Goal: Transaction & Acquisition: Purchase product/service

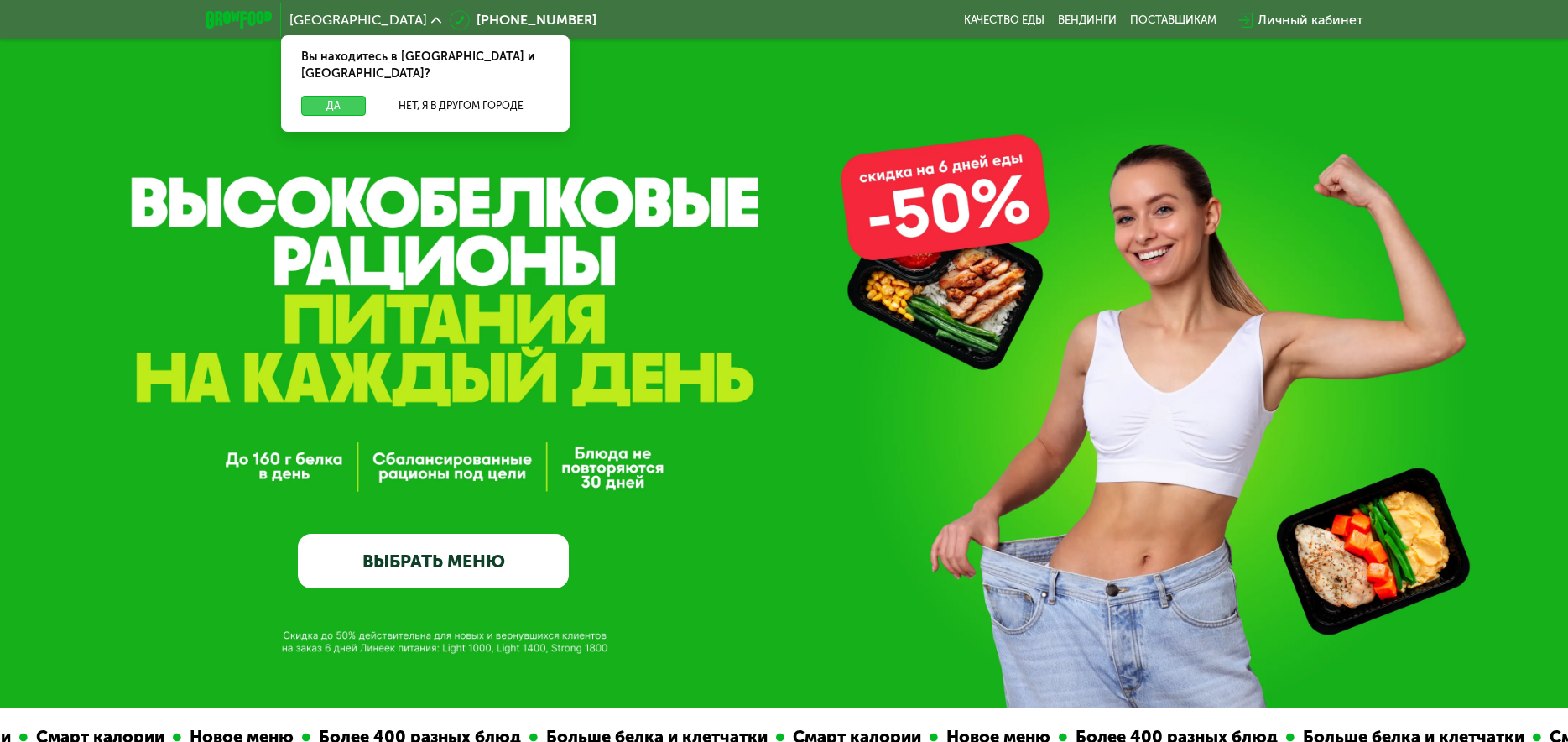
click at [349, 106] on button "Да" at bounding box center [333, 106] width 64 height 21
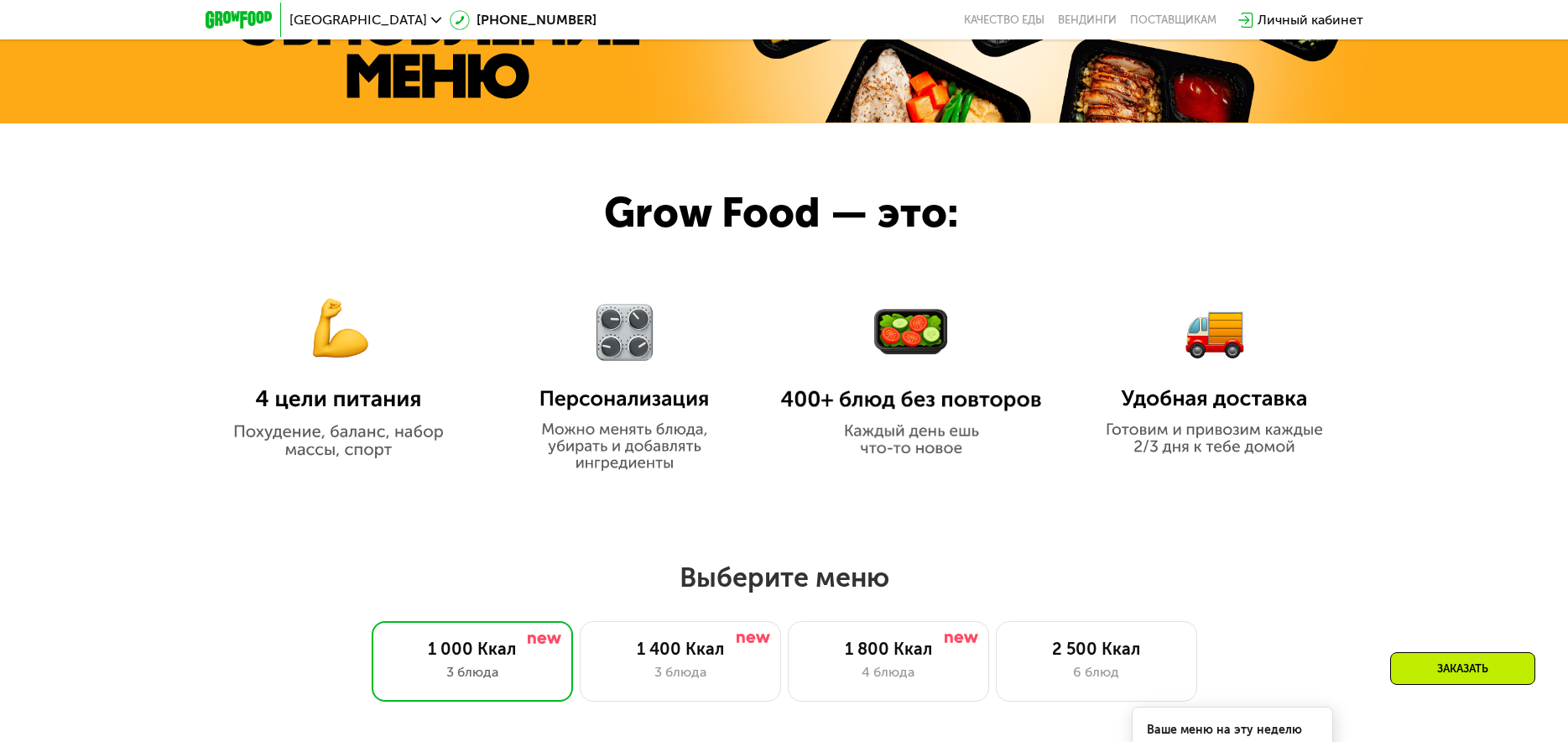
scroll to position [1007, 0]
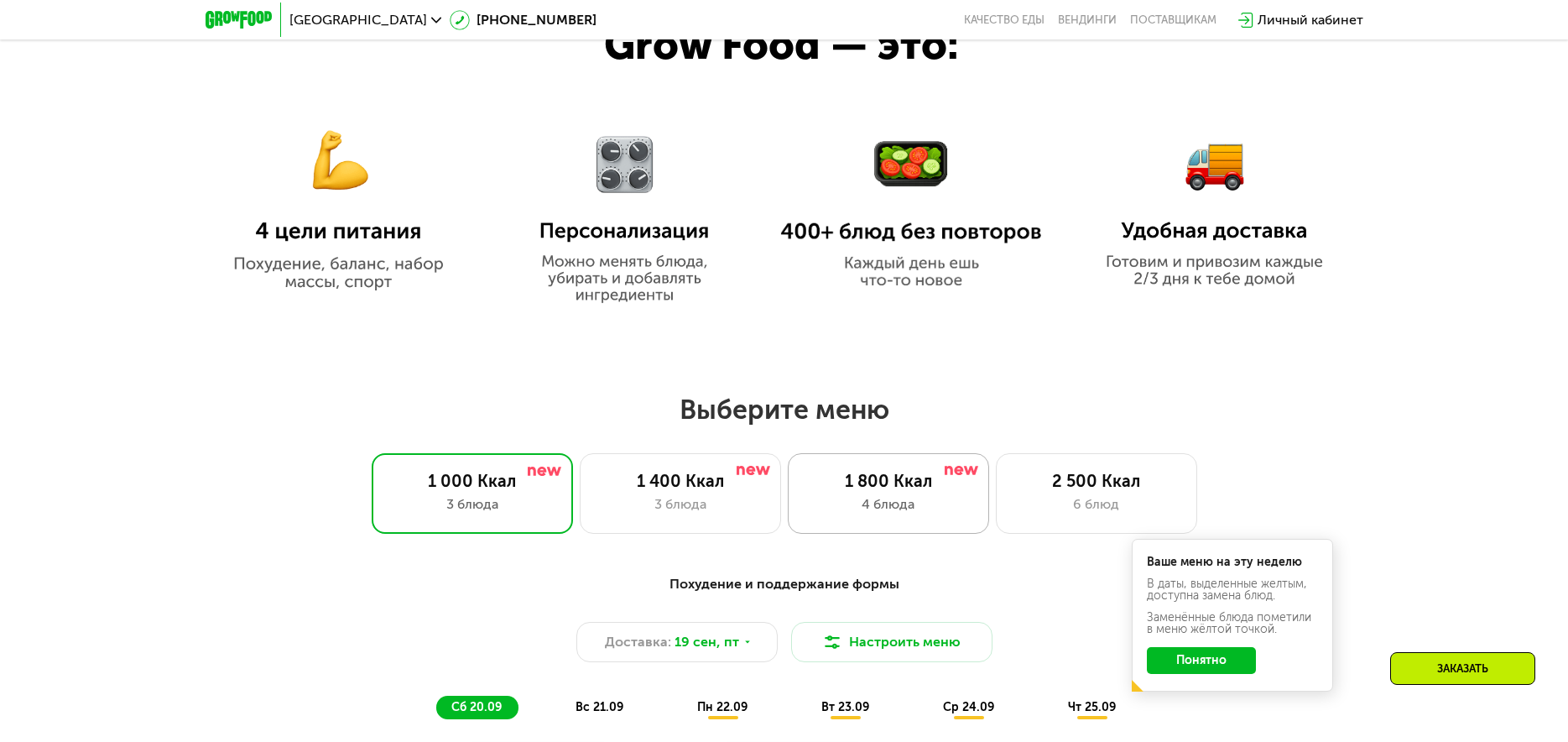
click at [892, 491] on div "1 800 Ккал" at bounding box center [888, 481] width 166 height 21
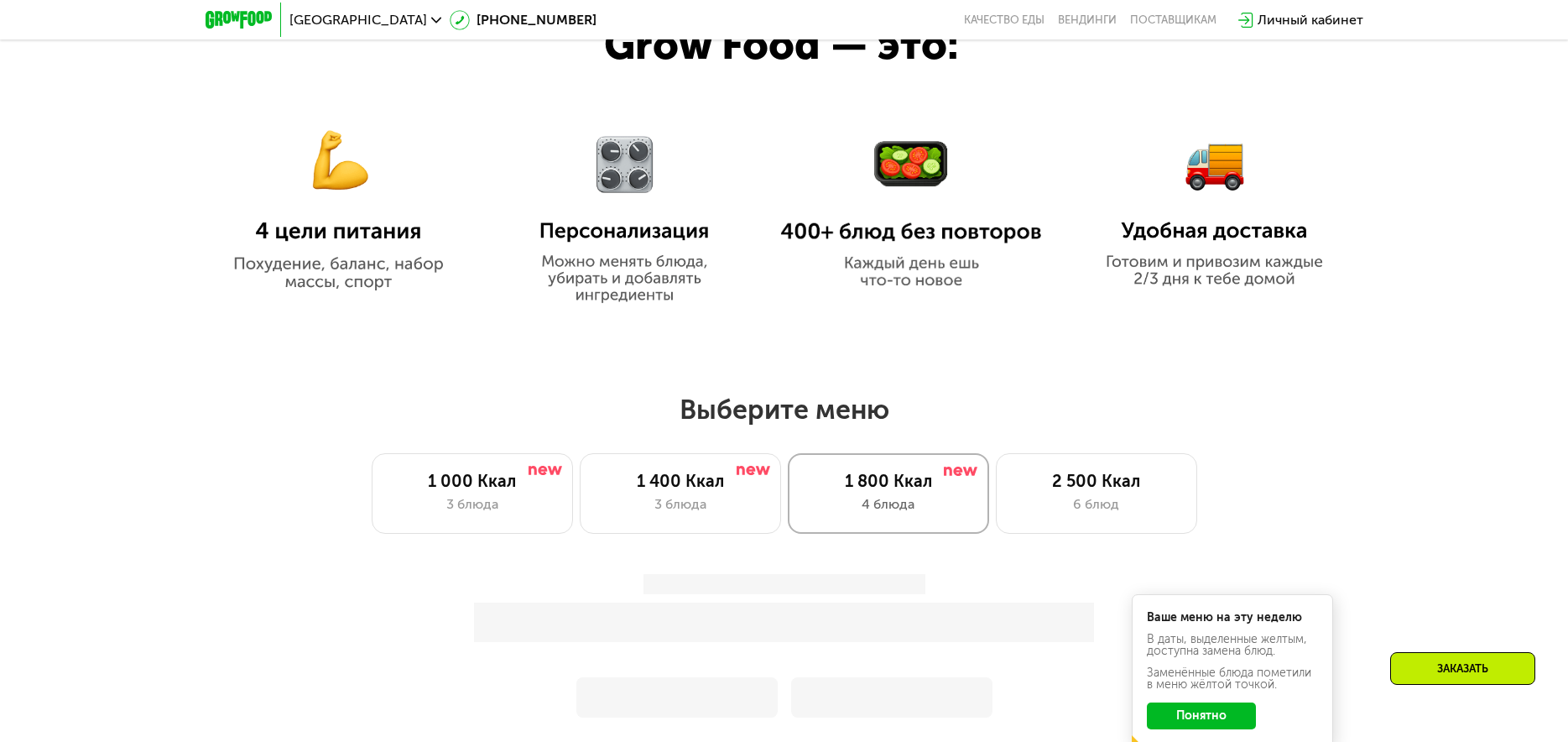
scroll to position [1259, 0]
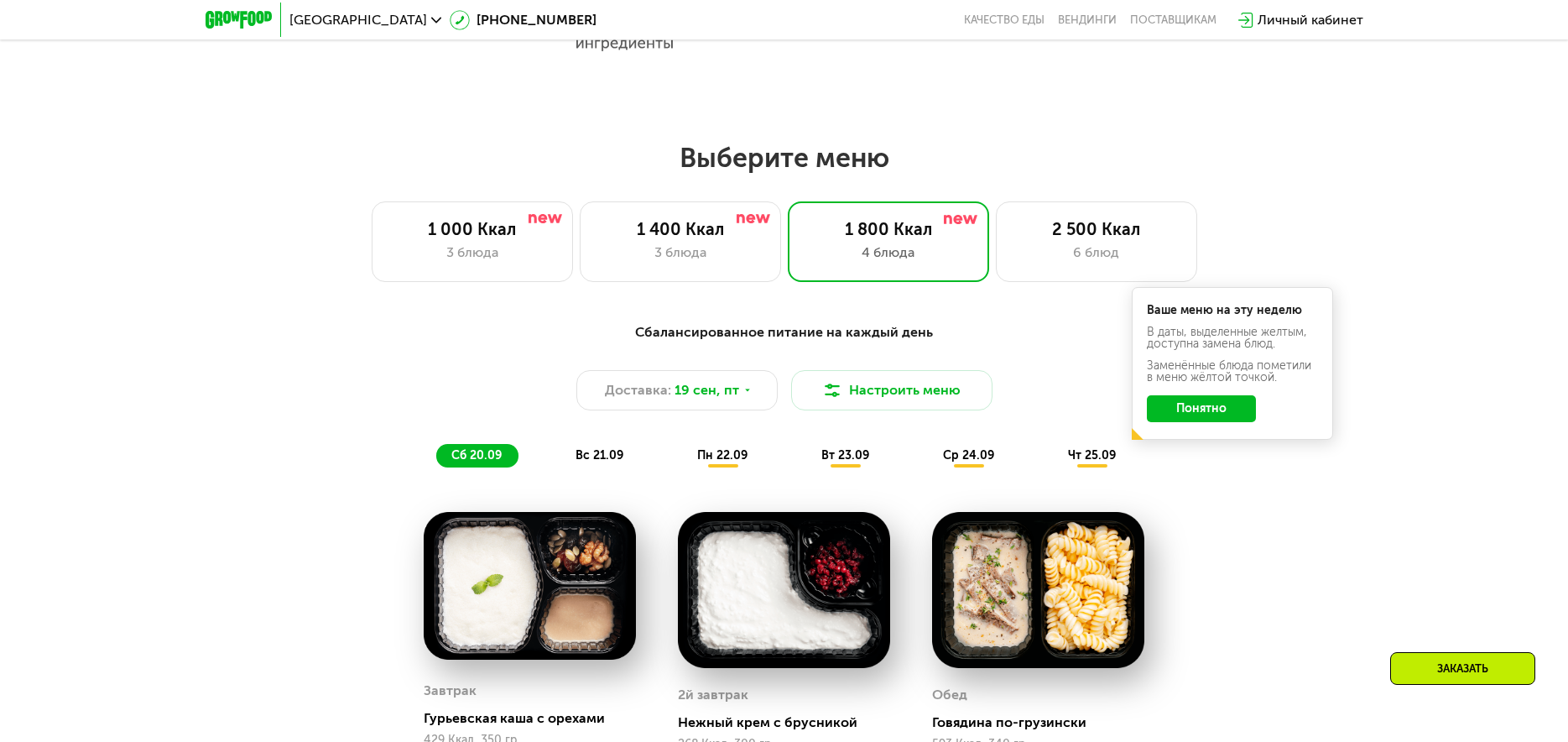
click at [1208, 412] on button "Понятно" at bounding box center [1200, 409] width 109 height 27
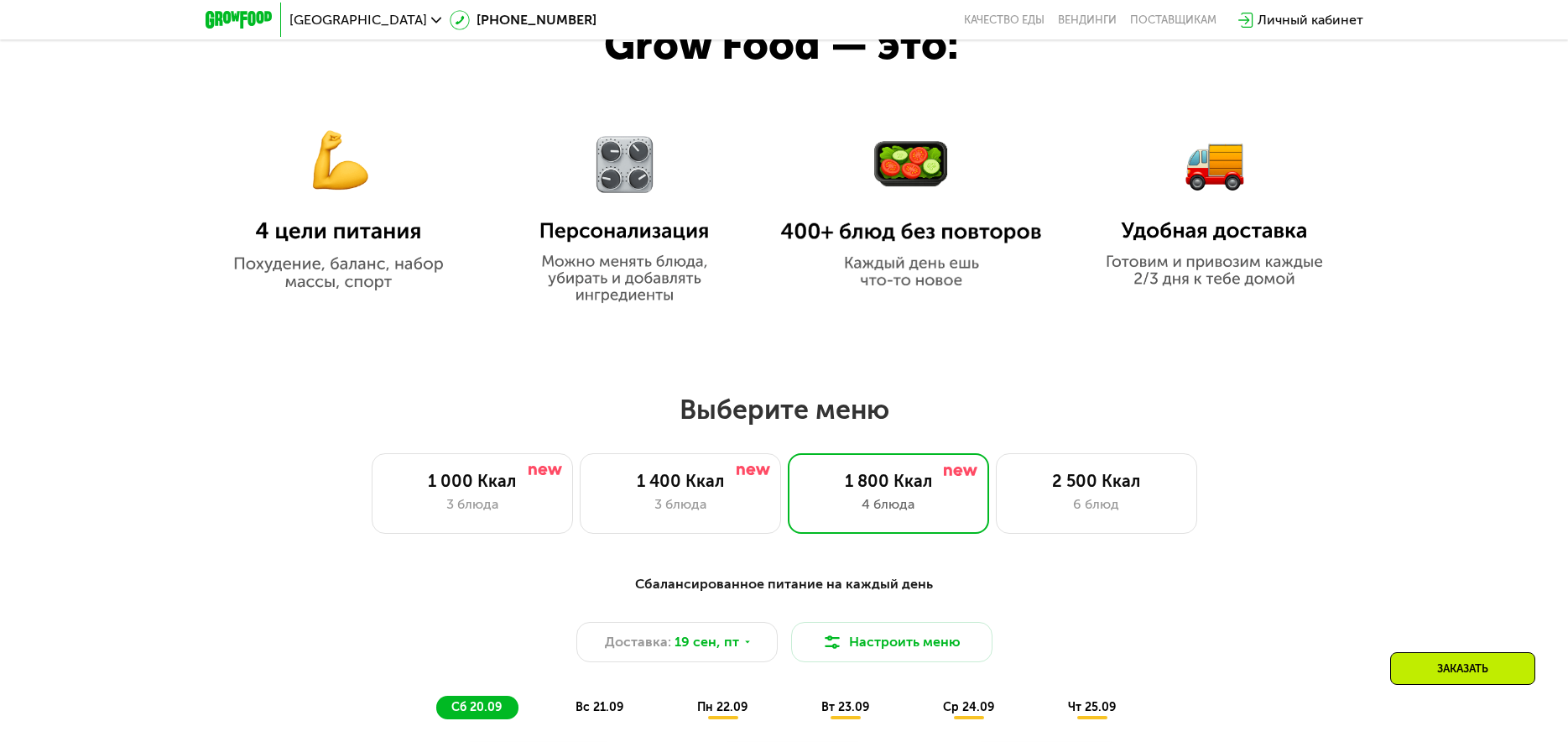
scroll to position [1343, 0]
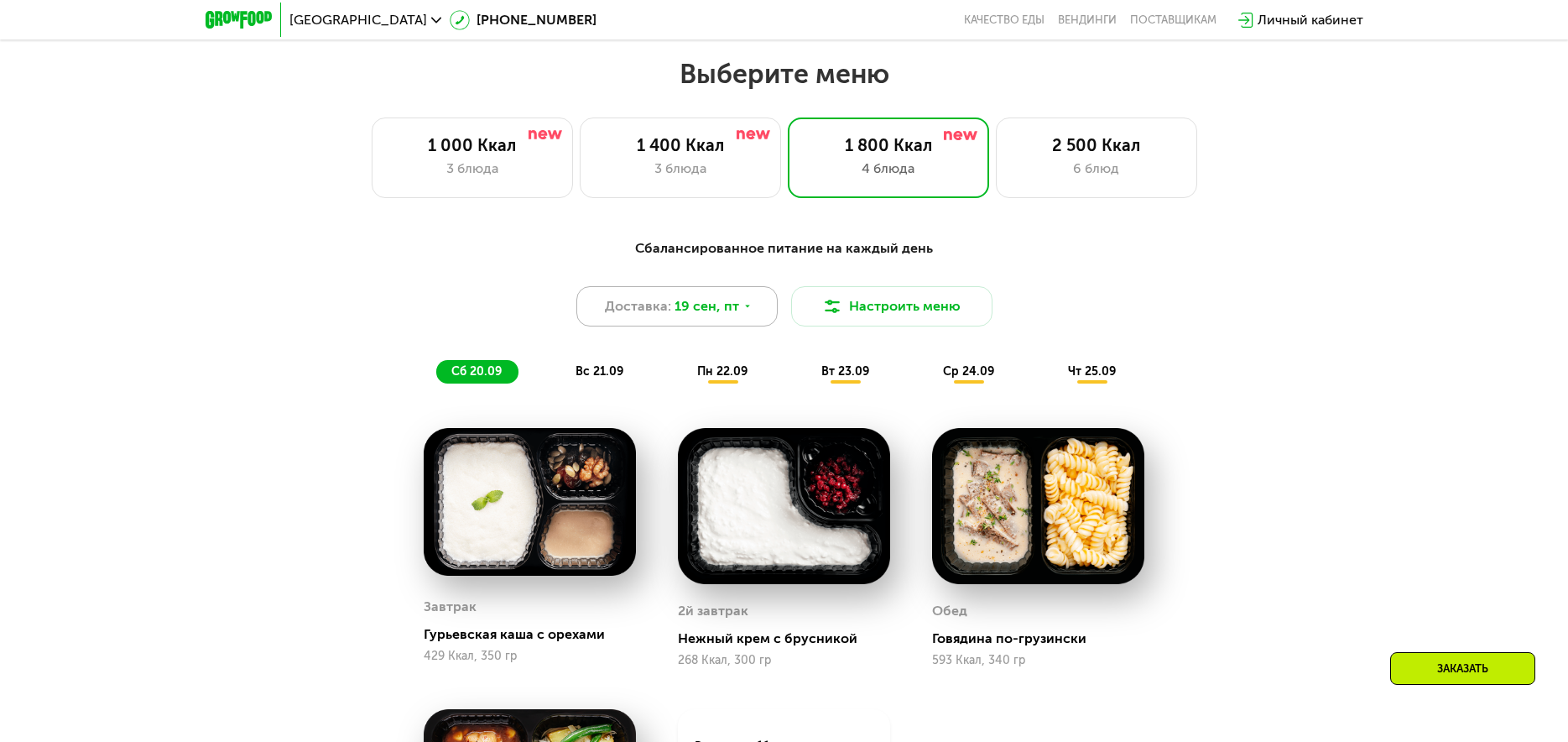
click at [743, 298] on div "Доставка: [DATE]" at bounding box center [677, 306] width 201 height 40
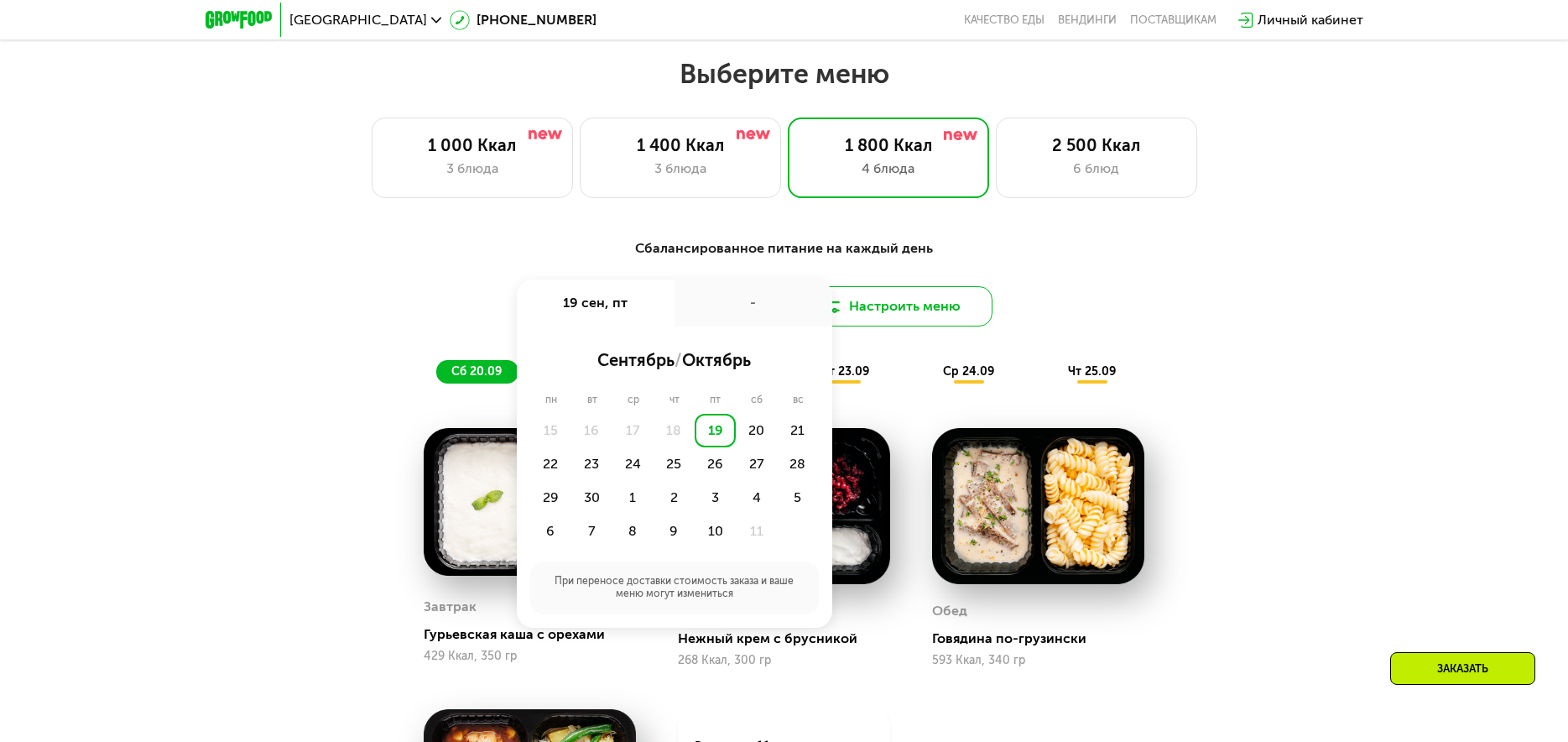
click at [907, 300] on button "Настроить меню" at bounding box center [892, 306] width 201 height 40
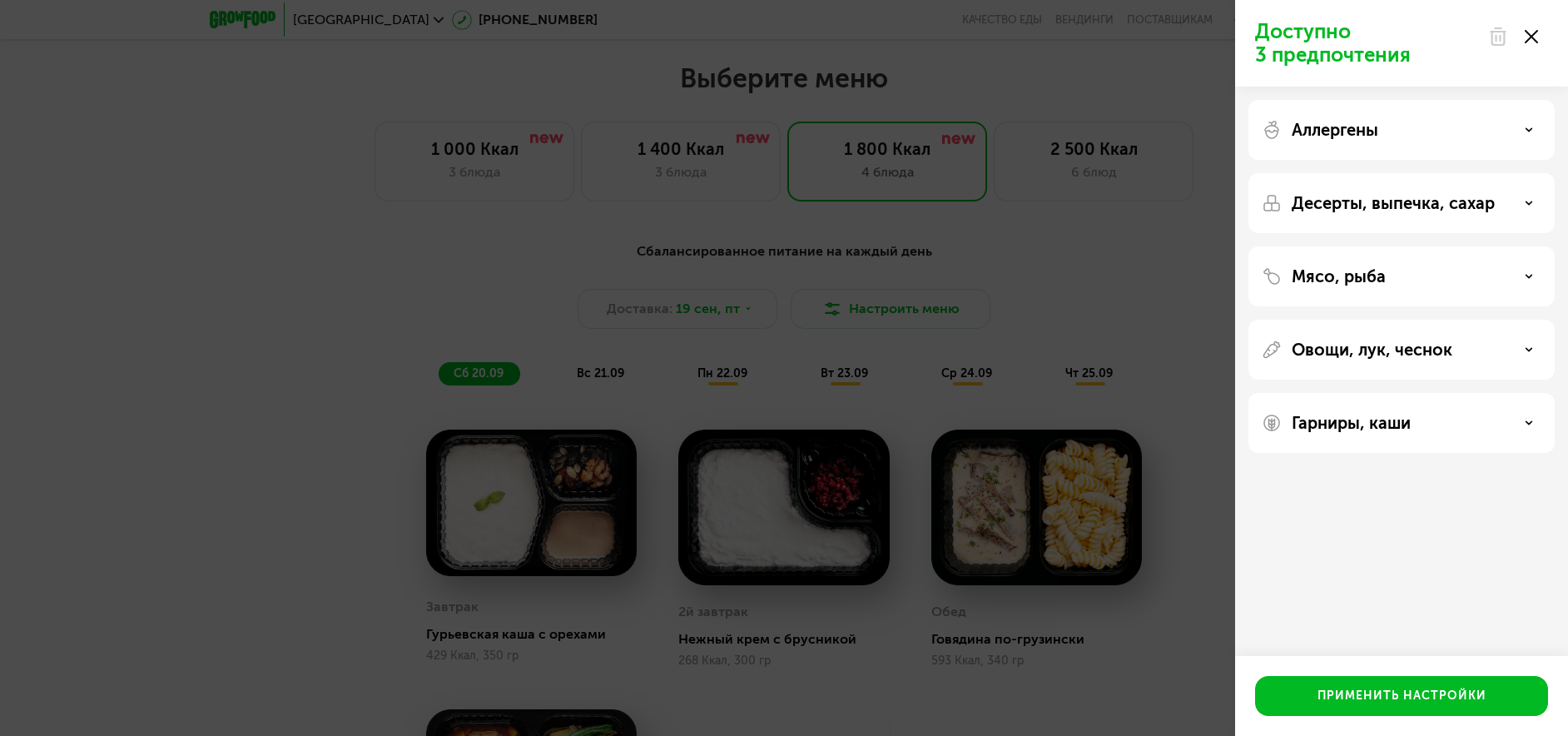
click at [1530, 34] on use at bounding box center [1531, 36] width 13 height 13
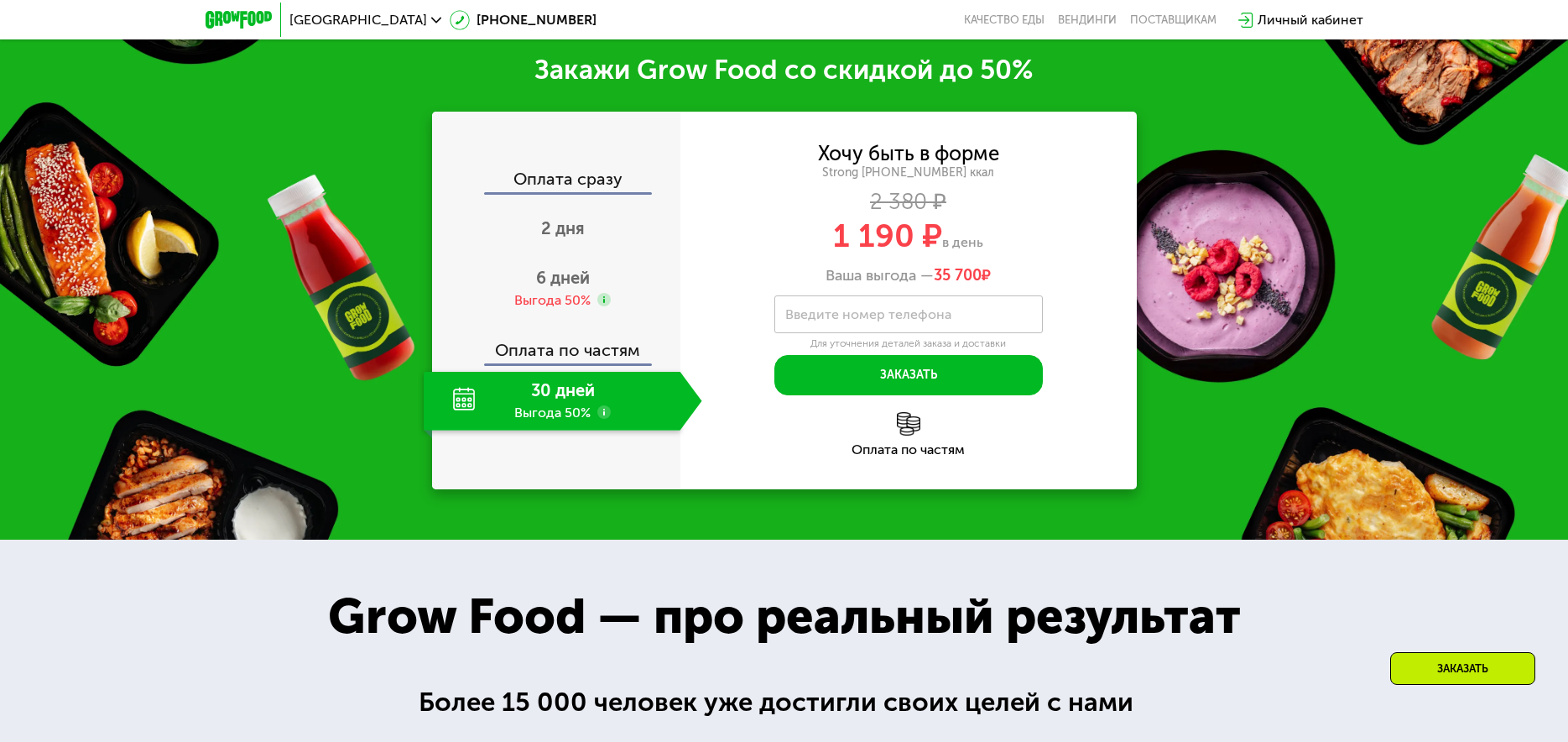
scroll to position [2308, 0]
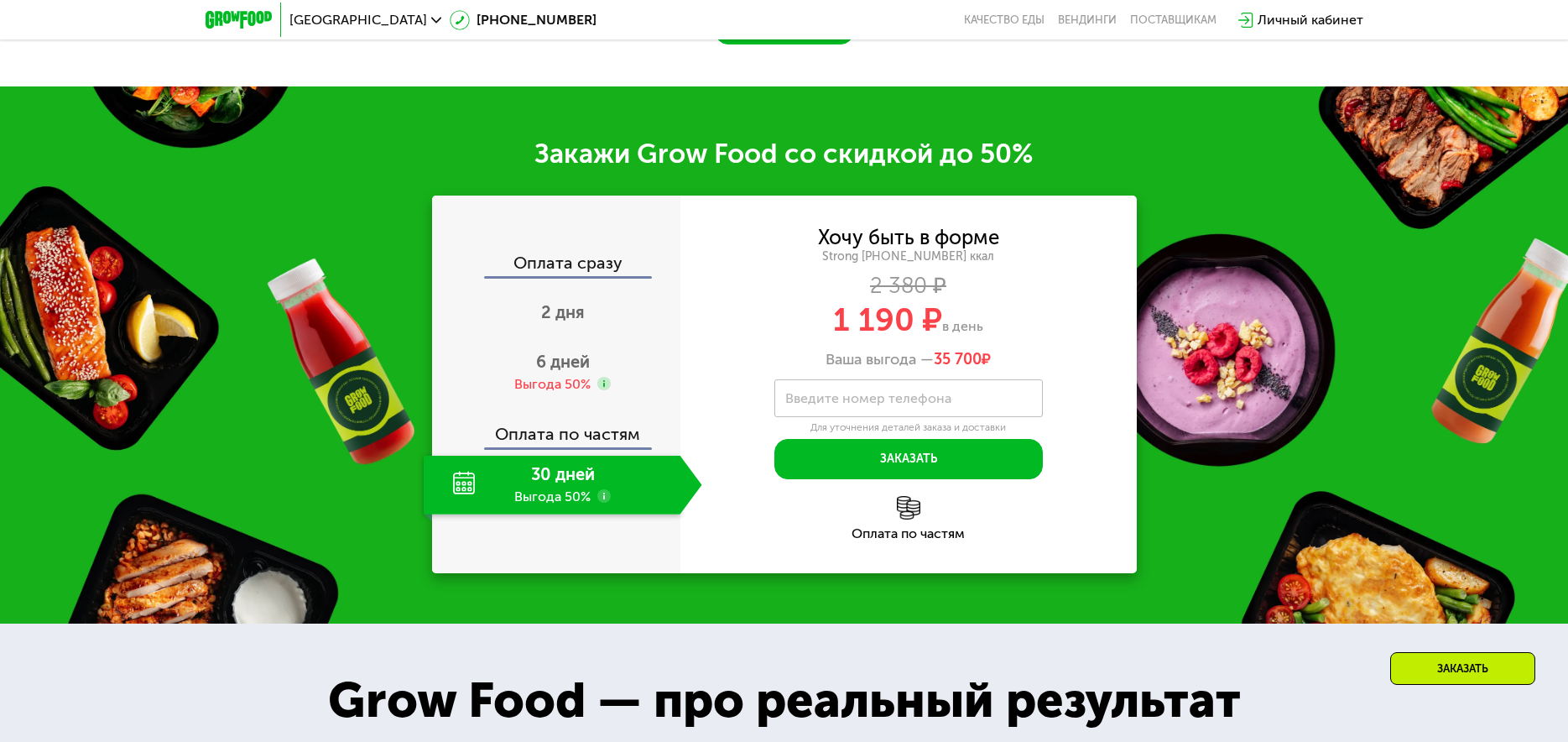
click at [604, 501] on use at bounding box center [604, 496] width 13 height 13
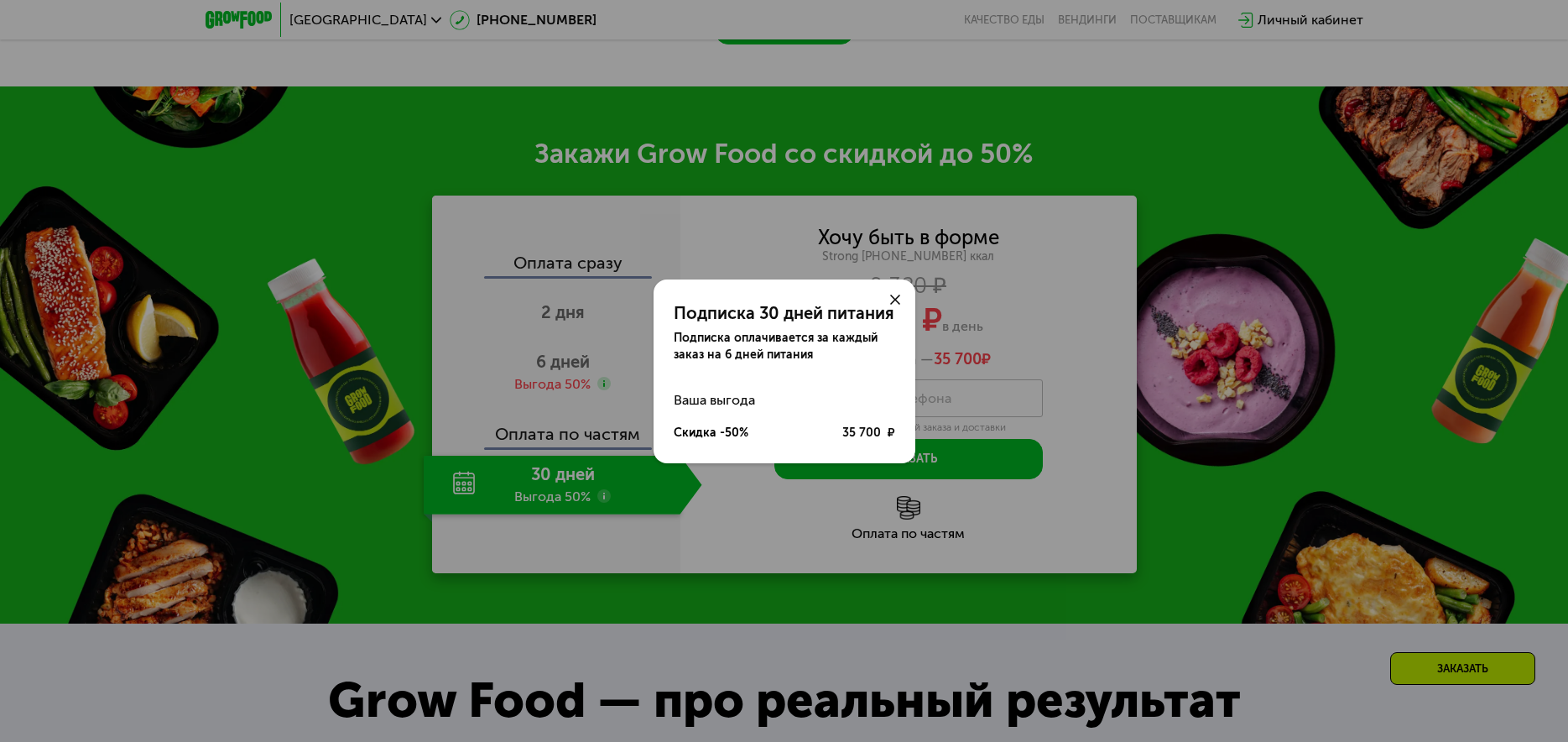
click at [893, 299] on icon at bounding box center [895, 300] width 10 height 10
